Goal: Task Accomplishment & Management: Use online tool/utility

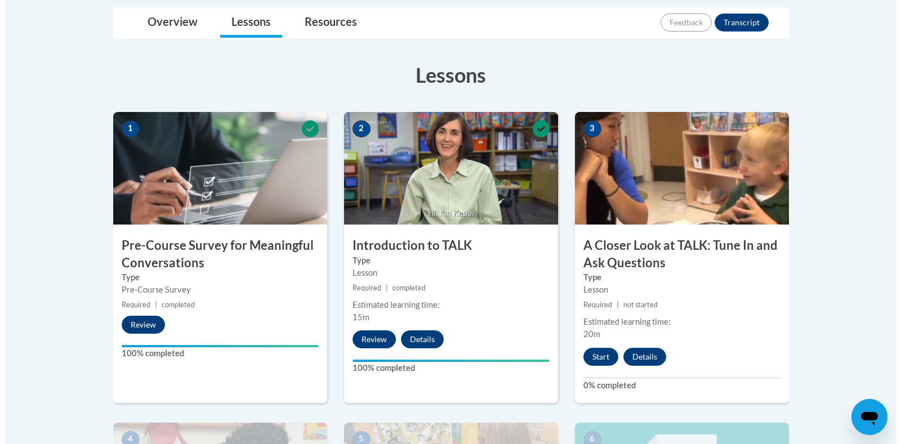
scroll to position [323, 0]
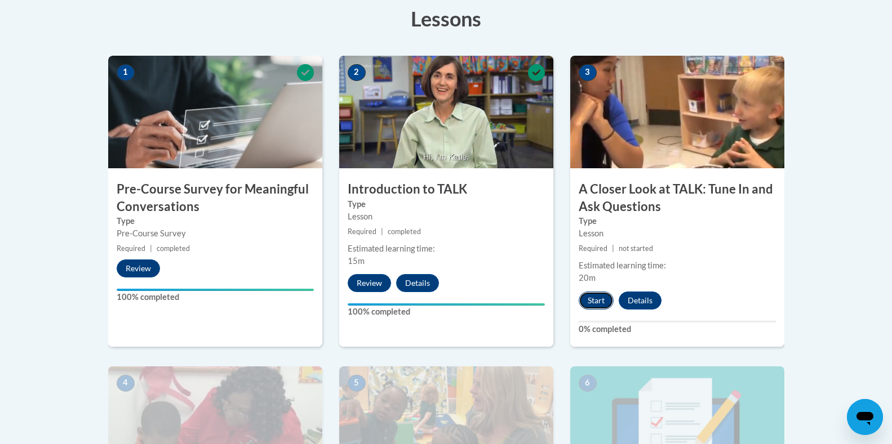
click at [594, 298] on button "Start" at bounding box center [595, 301] width 35 height 18
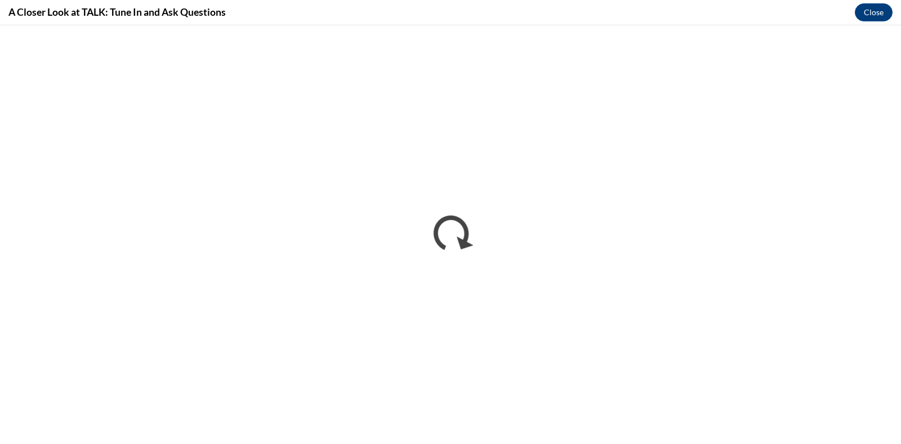
scroll to position [0, 0]
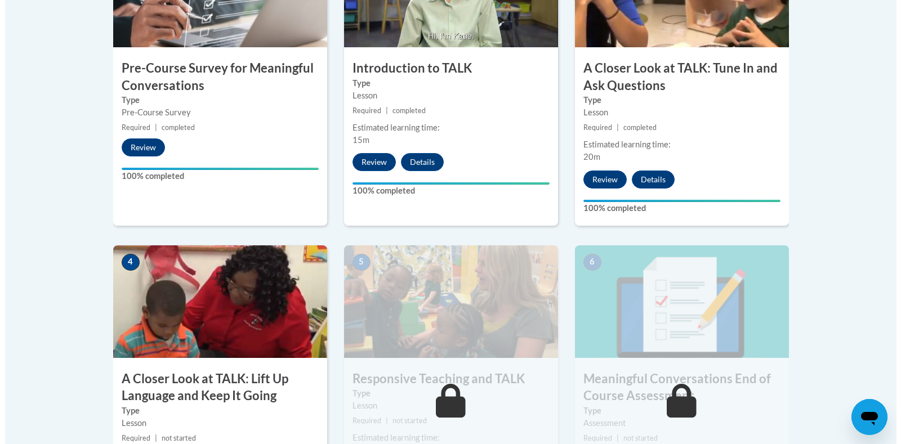
scroll to position [620, 0]
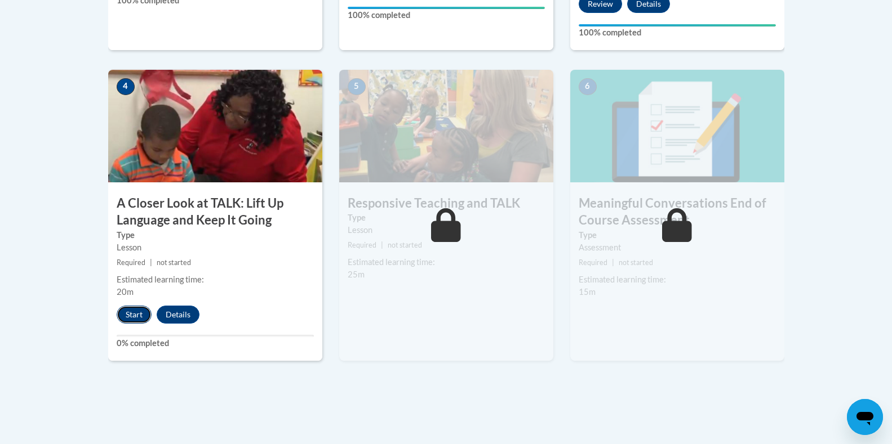
click at [131, 307] on button "Start" at bounding box center [134, 315] width 35 height 18
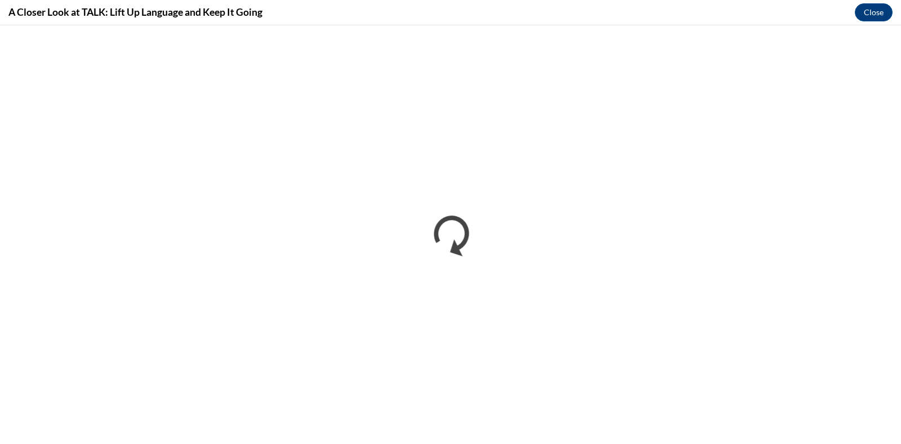
scroll to position [0, 0]
